Goal: Browse casually

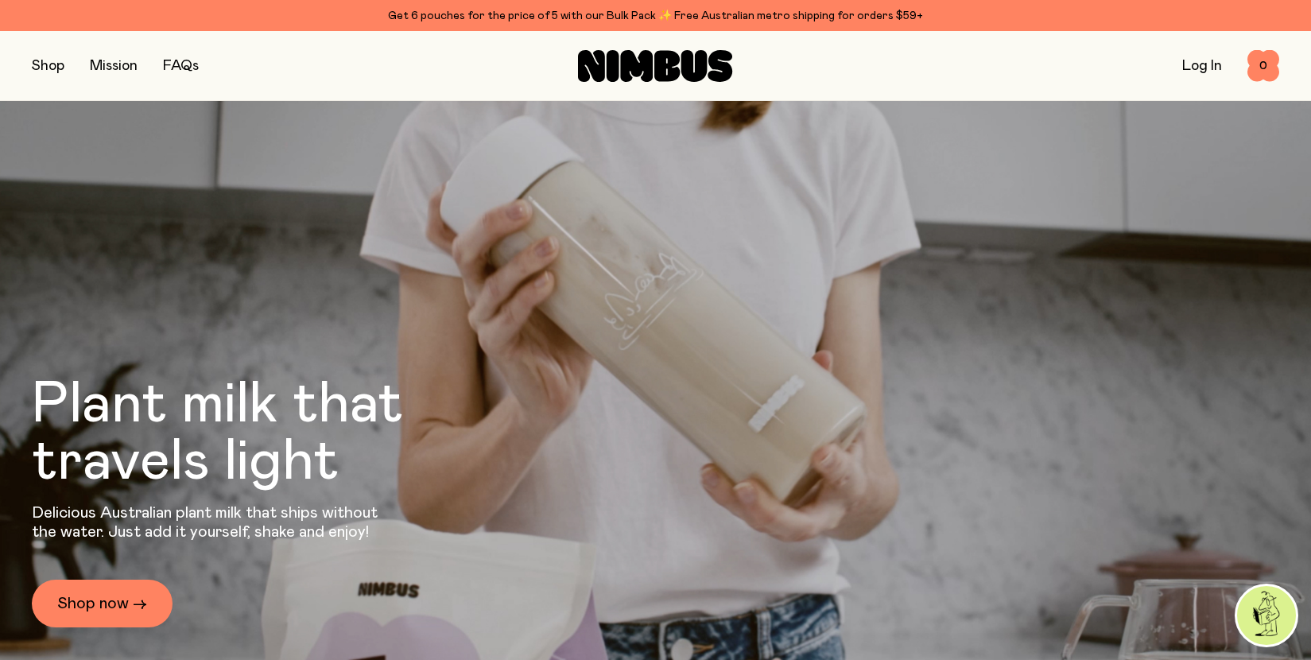
scroll to position [2697, 0]
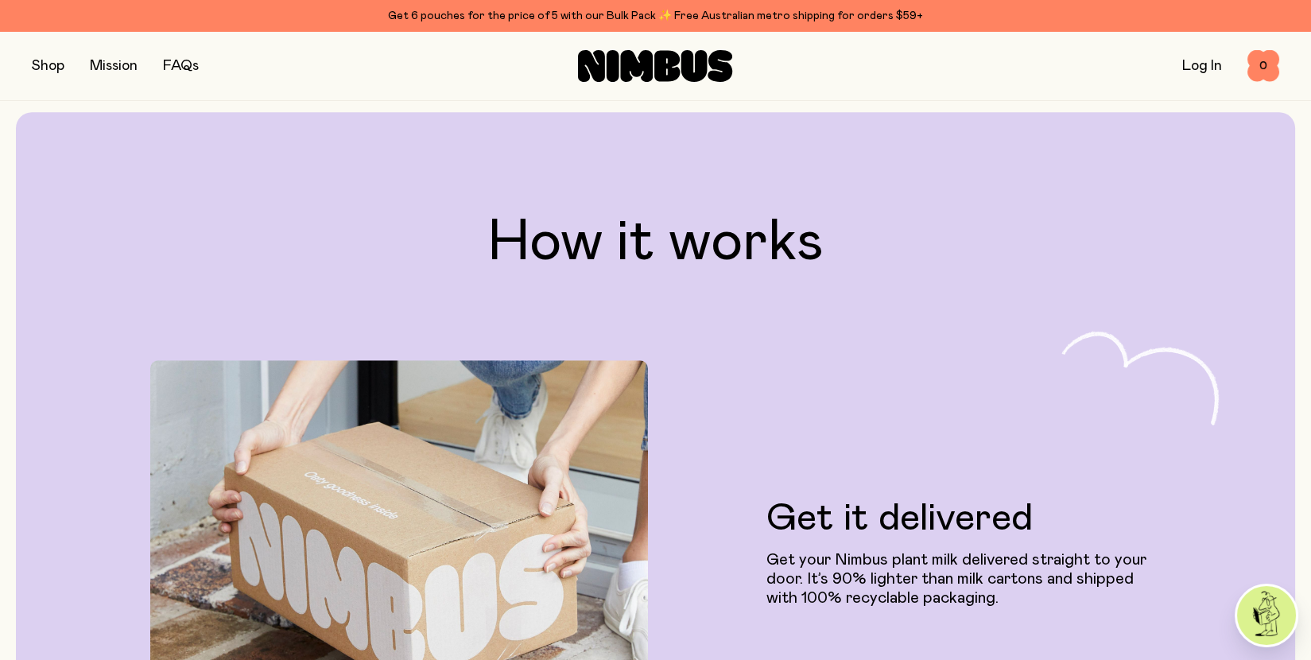
click at [266, 97] on div "Shop Mission FAQs Log In 0 0" at bounding box center [655, 65] width 1247 height 69
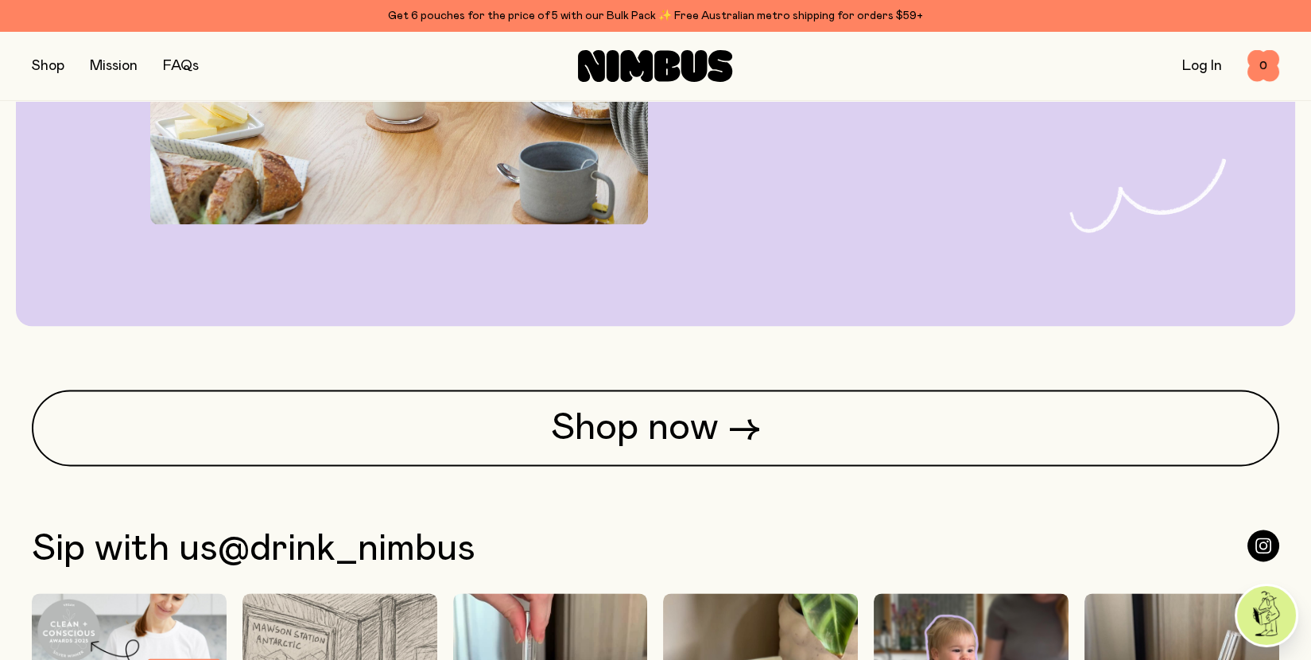
scroll to position [4431, 0]
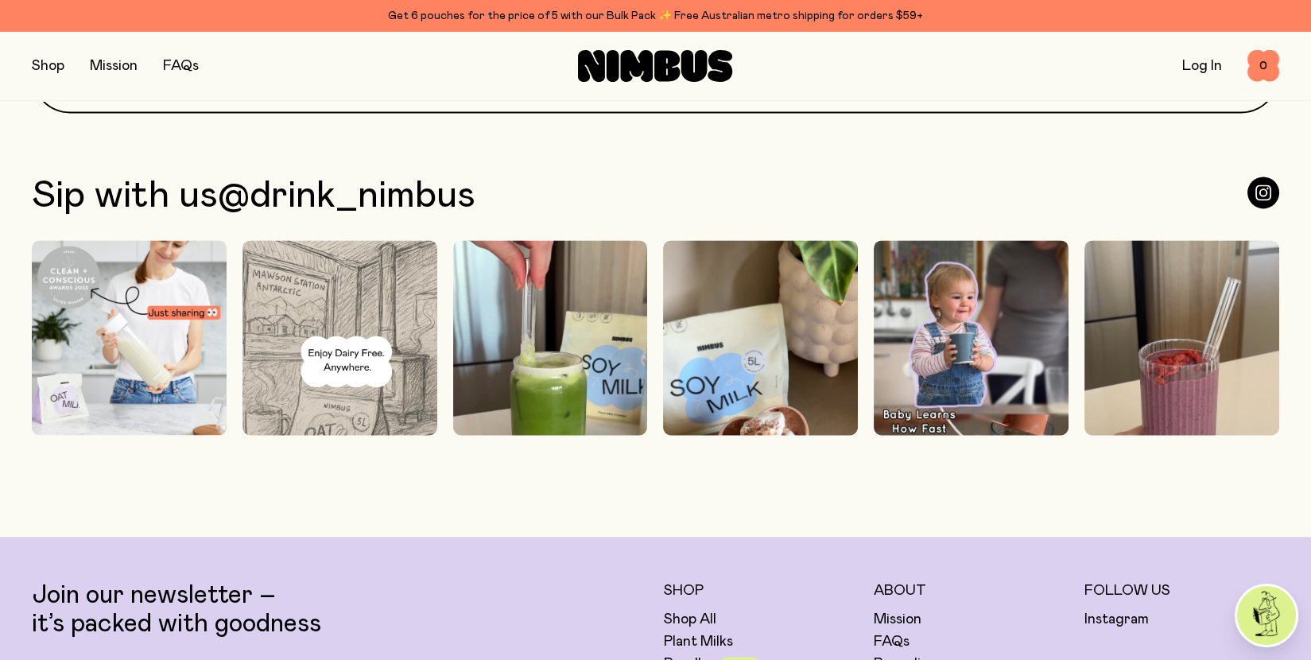
click at [18, 277] on section "Shop now → Sip with us @drink_nimbus" at bounding box center [655, 236] width 1311 height 398
click at [13, 277] on section "Shop now → Sip with us @drink_nimbus" at bounding box center [655, 236] width 1311 height 398
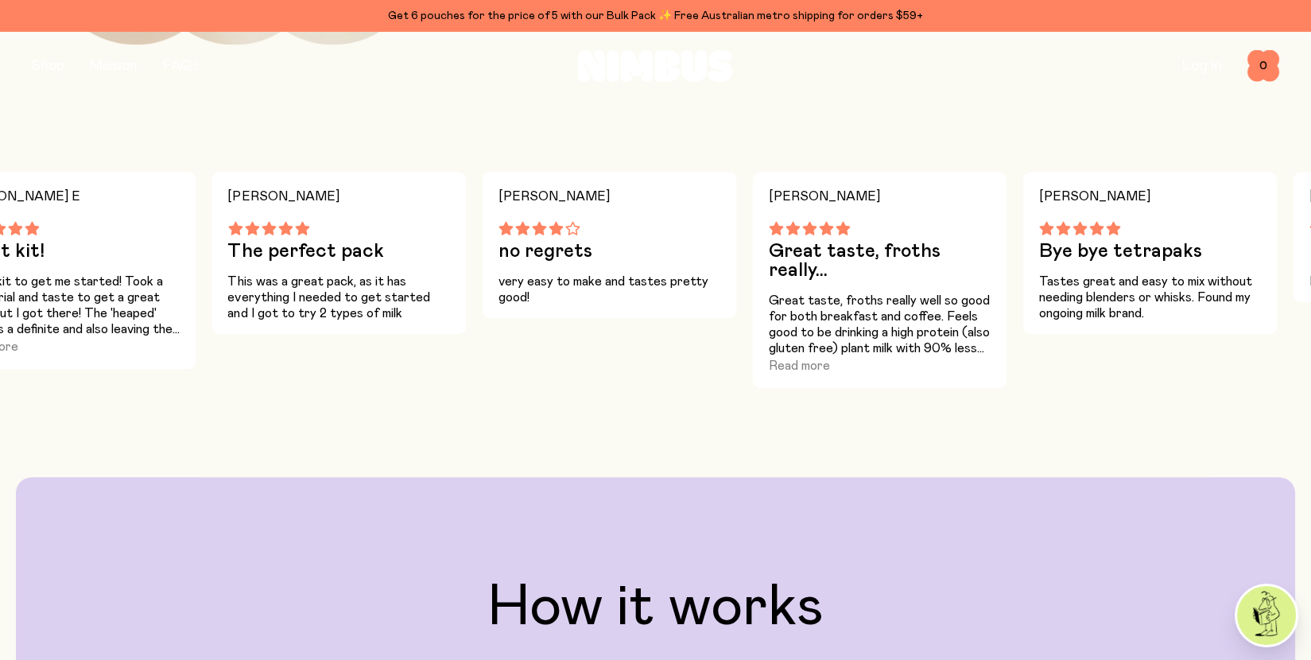
scroll to position [0, 0]
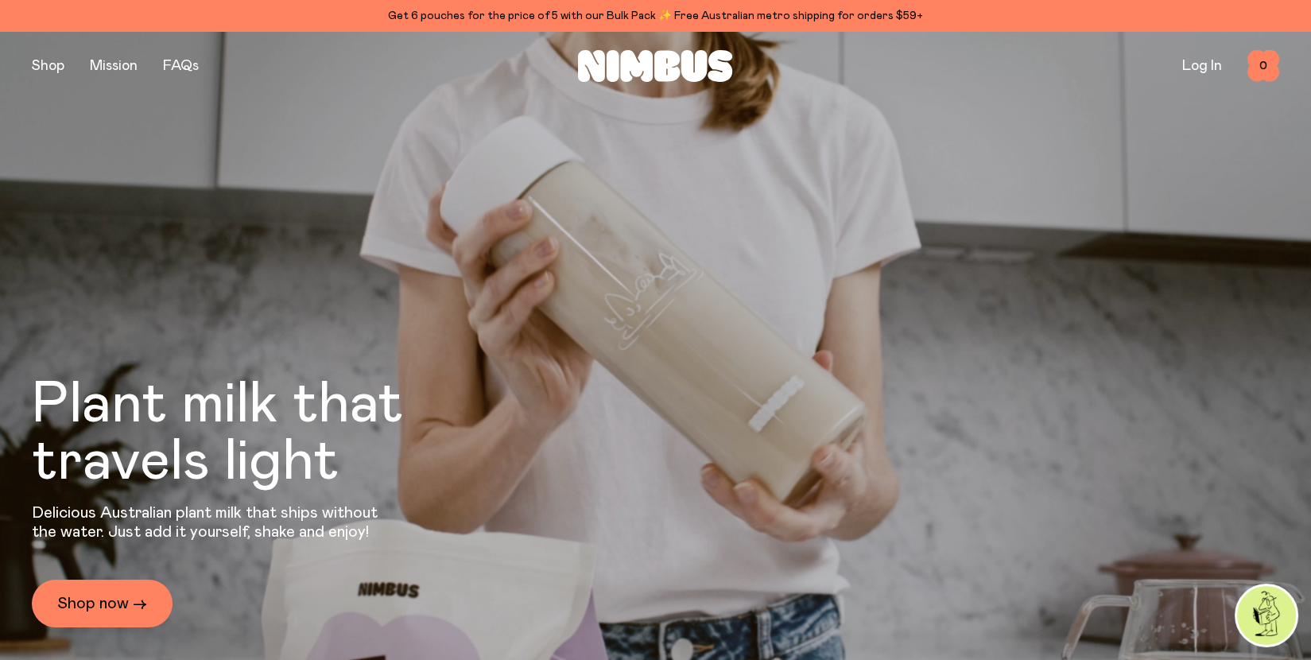
click at [1263, 615] on img at bounding box center [1266, 615] width 59 height 59
